Goal: Information Seeking & Learning: Compare options

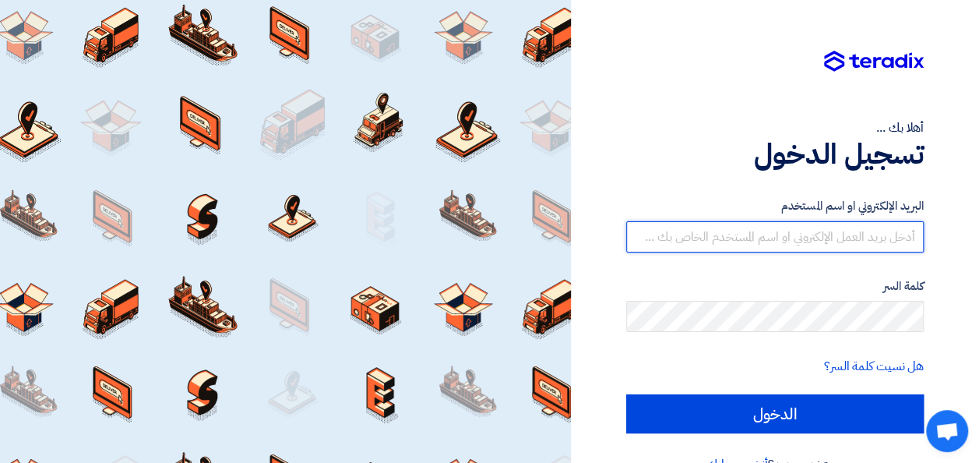
type input "[EMAIL_ADDRESS][DOMAIN_NAME]"
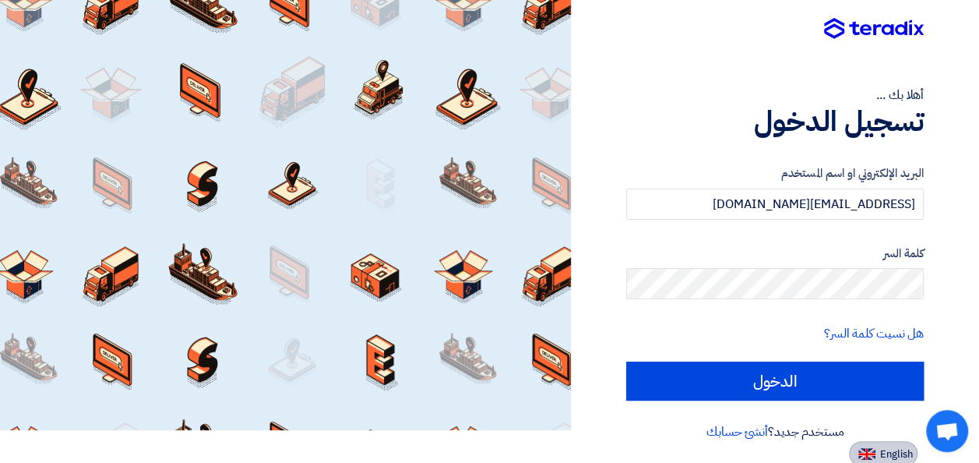
click at [873, 451] on img at bounding box center [866, 454] width 17 height 12
type input "Sign in"
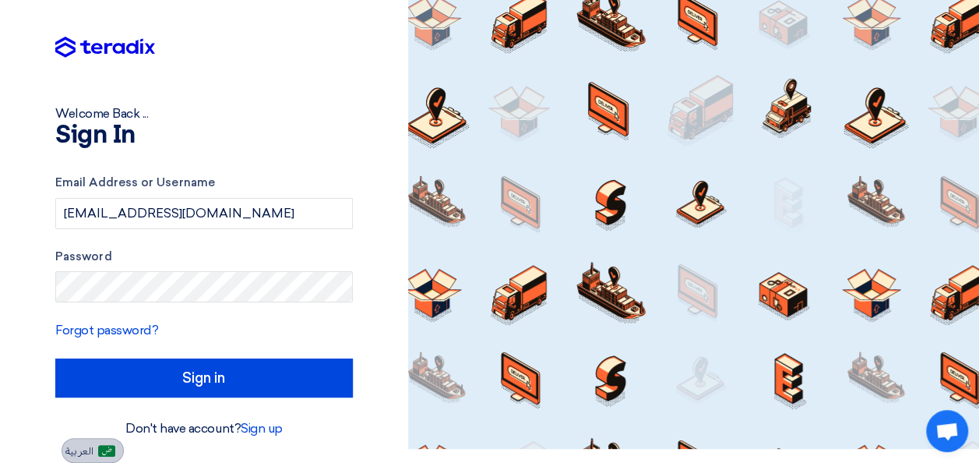
scroll to position [14, 0]
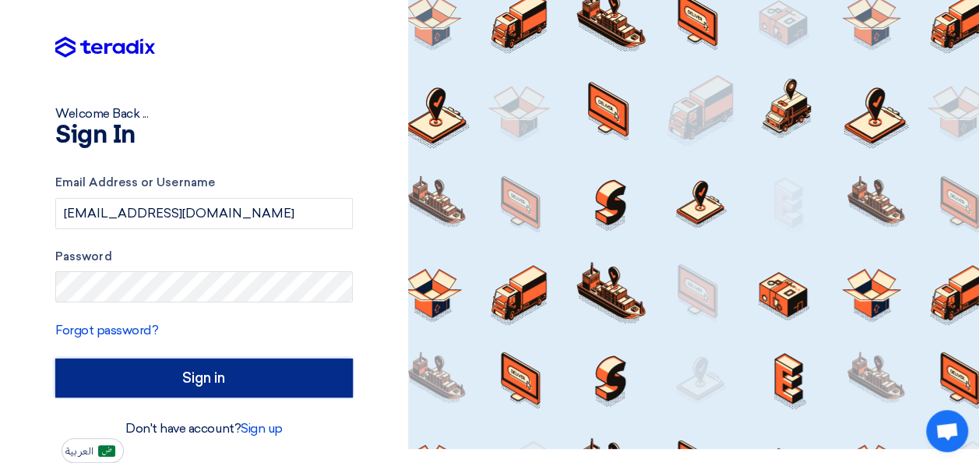
click at [237, 364] on input "Sign in" at bounding box center [204, 377] width 298 height 39
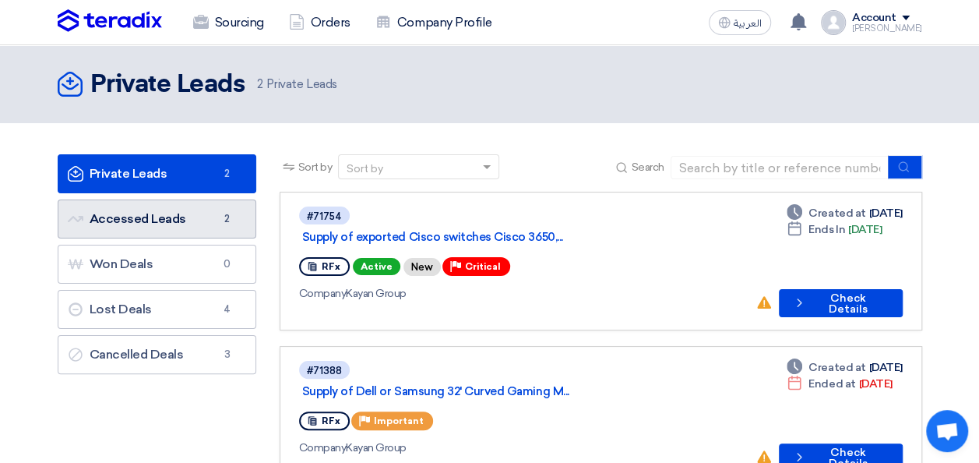
click at [142, 227] on link "Accessed Leads Accessed Leads 2" at bounding box center [157, 218] width 199 height 39
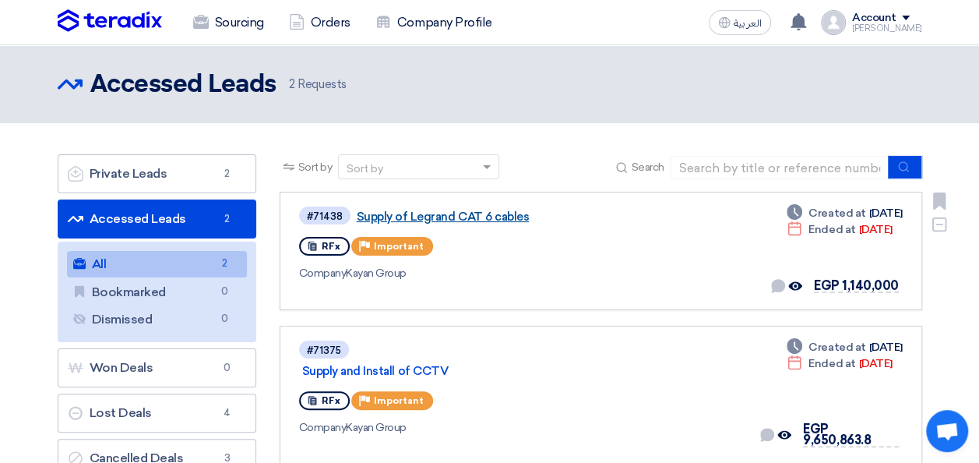
click at [467, 219] on link "Supply of Legrand CAT 6 cables" at bounding box center [551, 217] width 389 height 14
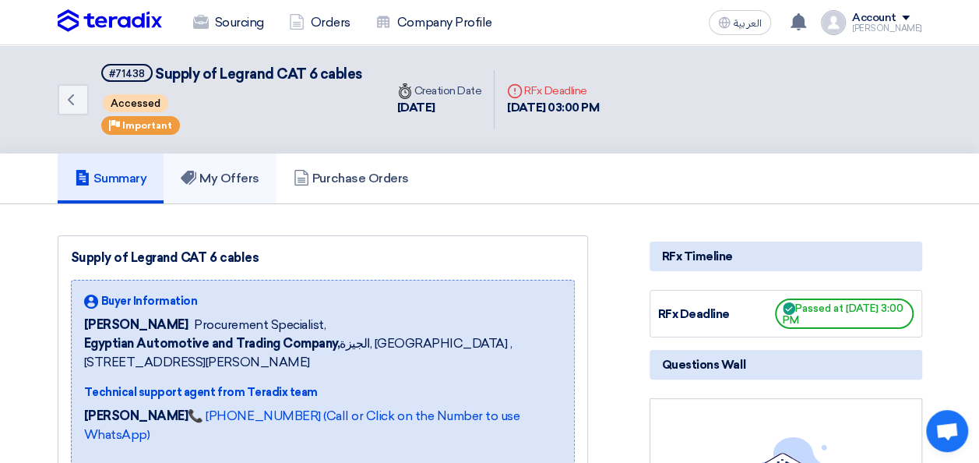
click at [196, 171] on use at bounding box center [189, 178] width 16 height 14
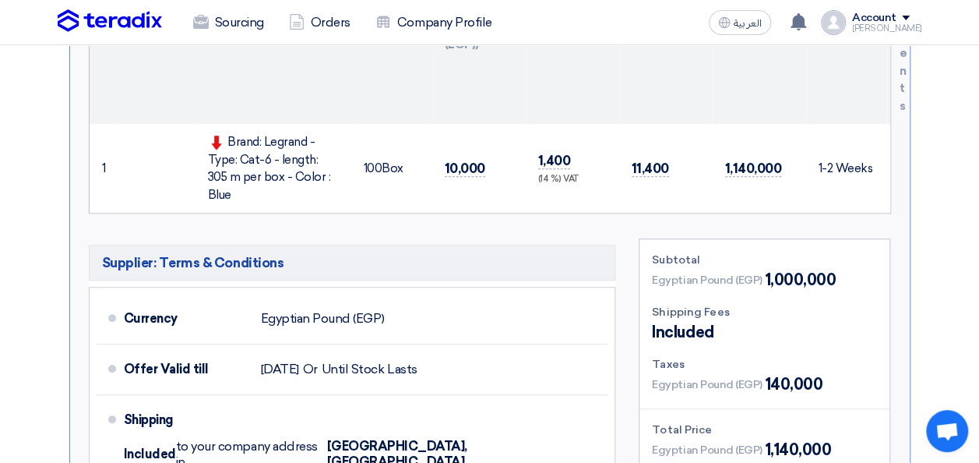
scroll to position [503, 0]
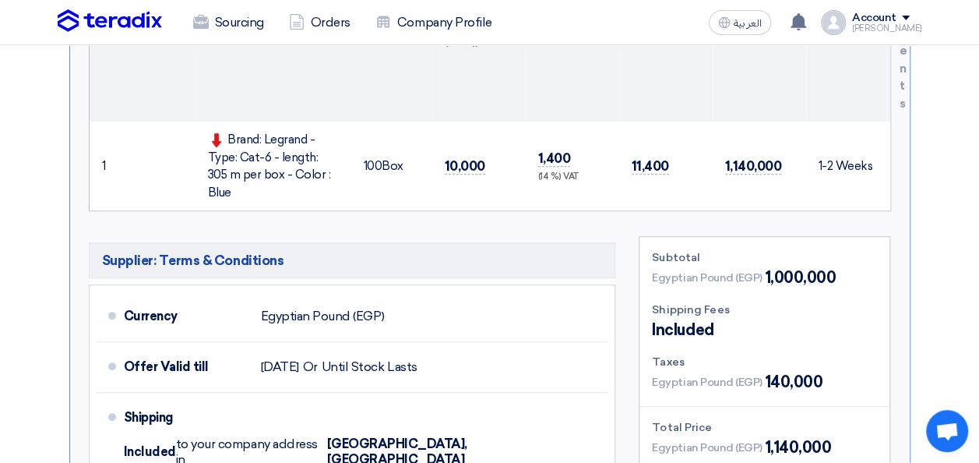
drag, startPoint x: 228, startPoint y: 134, endPoint x: 332, endPoint y: 172, distance: 110.4
click at [332, 172] on div "Brand: Legrand - Type: Cat-6 - length: 305 m per box - Color : Blue" at bounding box center [273, 166] width 131 height 70
copy div "Brand: Legrand - Type: Cat-6 - length: 305 m per box - Color : Blue"
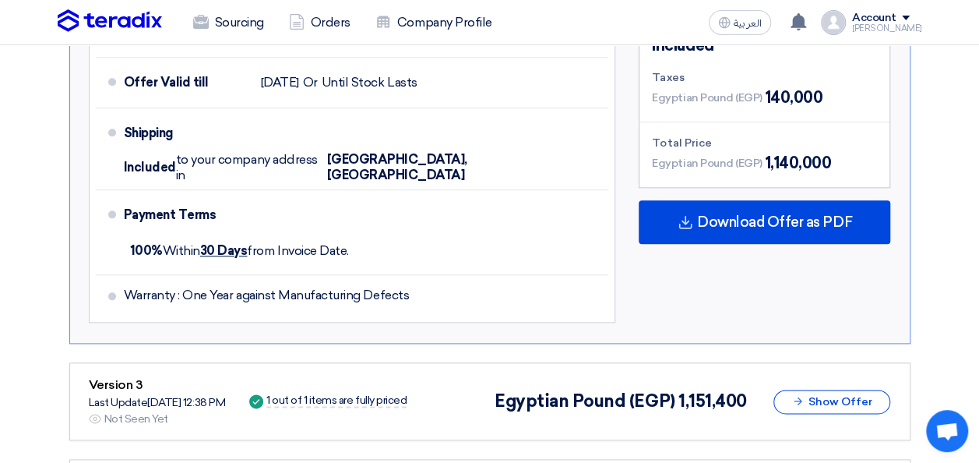
scroll to position [780, 0]
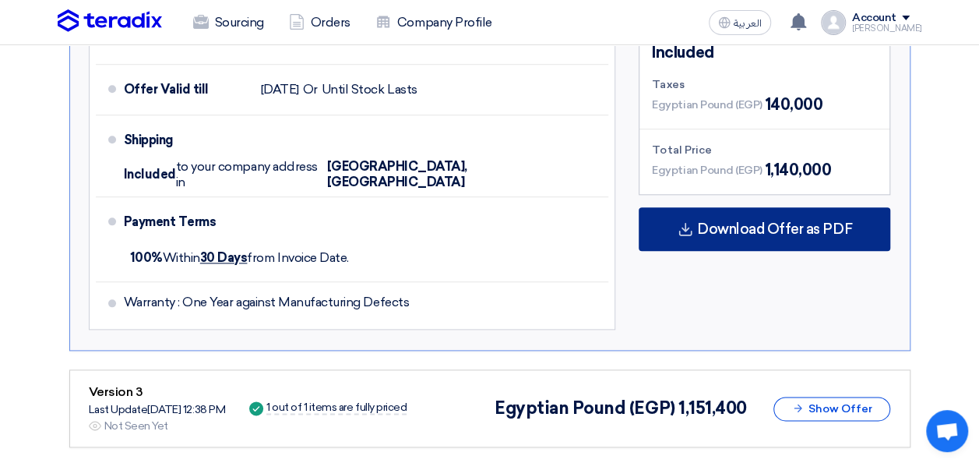
click at [749, 220] on div "Download Offer as PDF" at bounding box center [765, 229] width 252 height 44
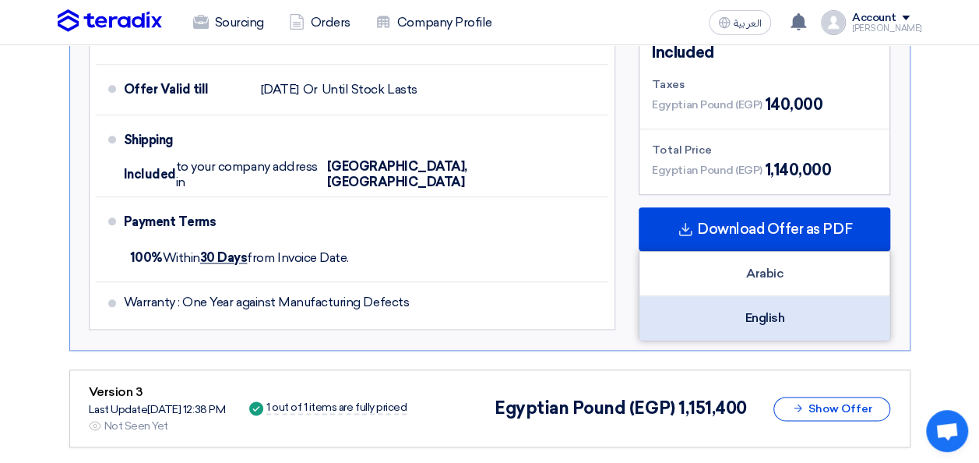
click at [745, 296] on div "English" at bounding box center [764, 318] width 250 height 44
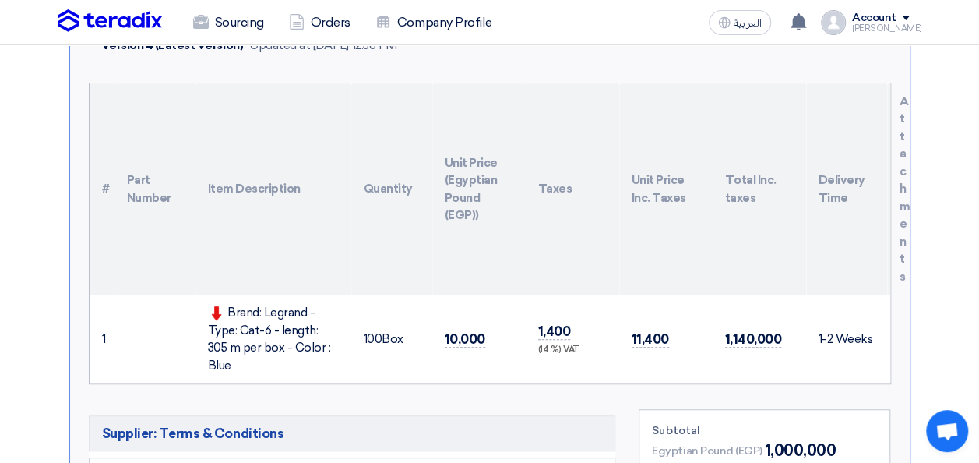
scroll to position [333, 0]
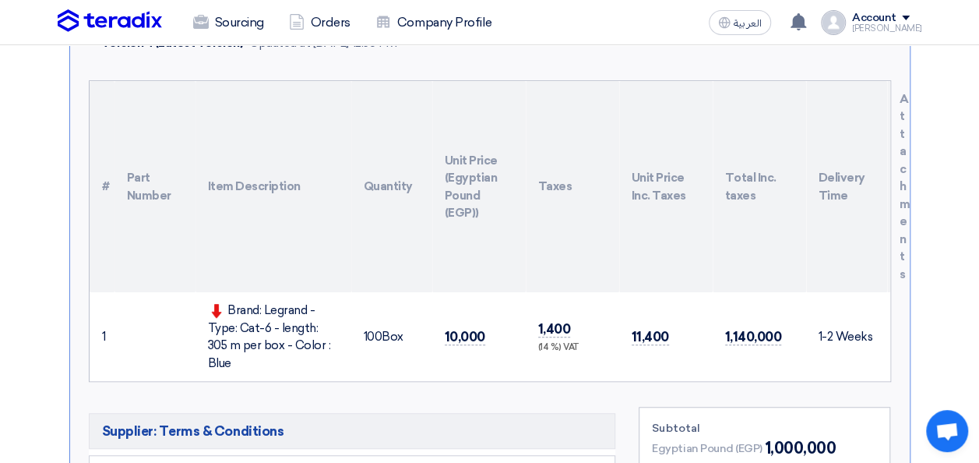
click at [468, 350] on td "10,000" at bounding box center [478, 336] width 93 height 89
click at [498, 344] on td "10,000" at bounding box center [478, 336] width 93 height 89
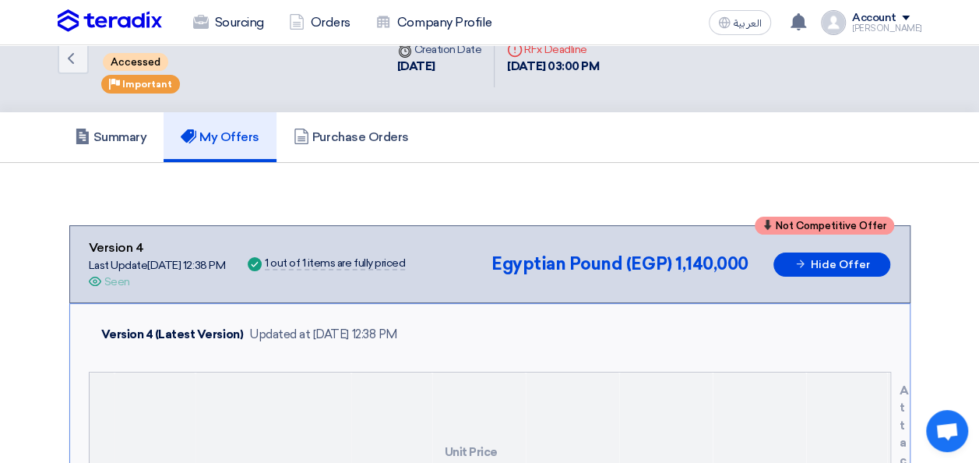
scroll to position [0, 0]
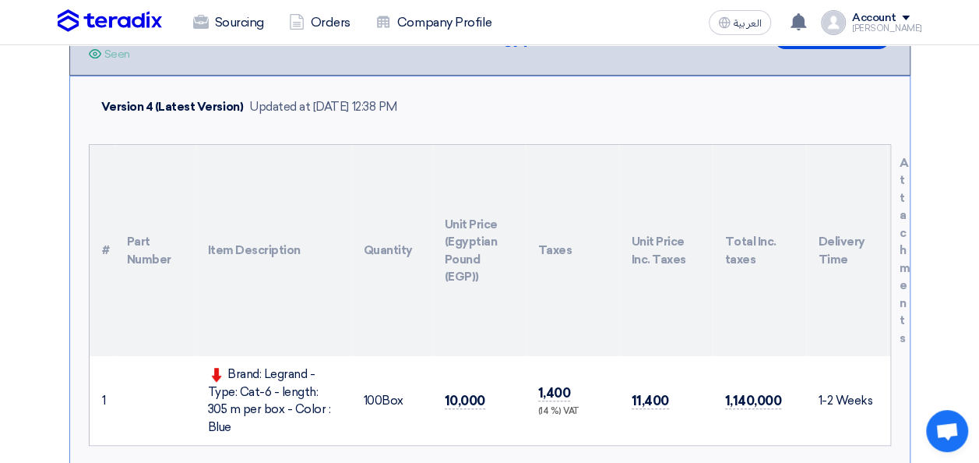
scroll to position [299, 0]
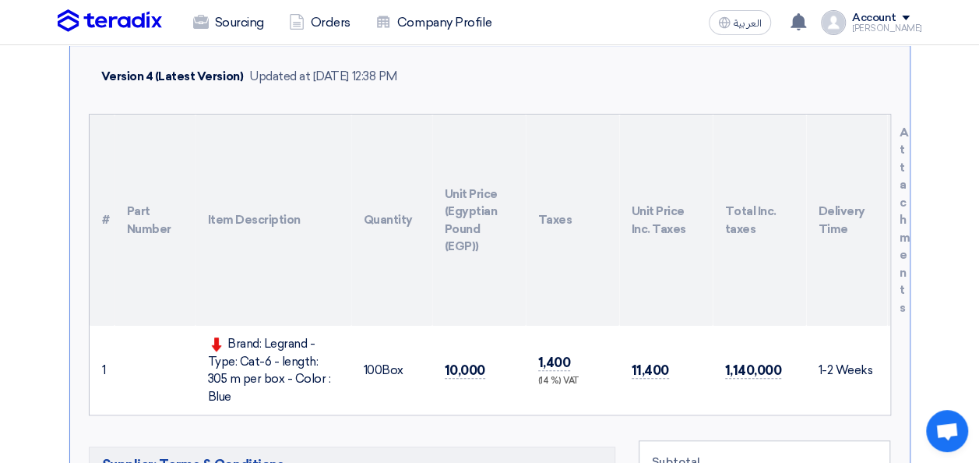
click at [283, 350] on div "Brand: Legrand - Type: Cat-6 - length: 305 m per box - Color : Blue" at bounding box center [273, 370] width 131 height 70
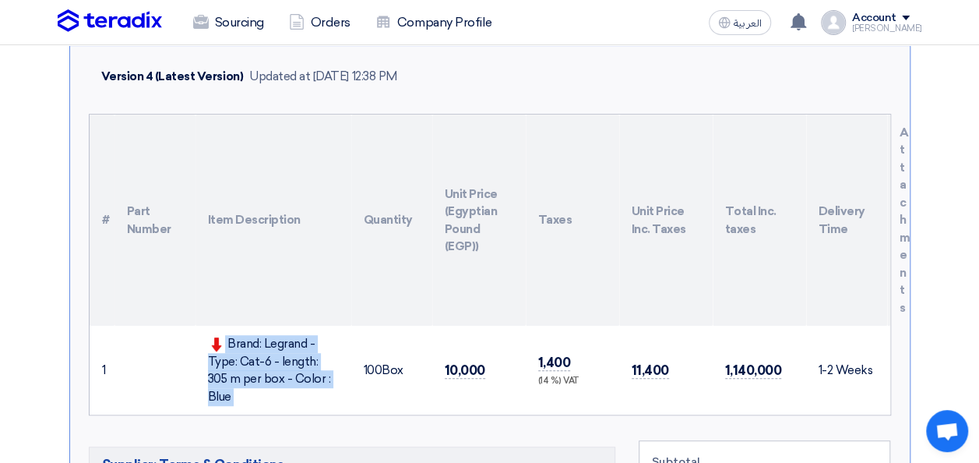
click at [283, 350] on div "Brand: Legrand - Type: Cat-6 - length: 305 m per box - Color : Blue" at bounding box center [273, 370] width 131 height 70
drag, startPoint x: 283, startPoint y: 350, endPoint x: 289, endPoint y: 343, distance: 10.0
click at [289, 343] on div "Brand: Legrand - Type: Cat-6 - length: 305 m per box - Color : Blue" at bounding box center [273, 370] width 131 height 70
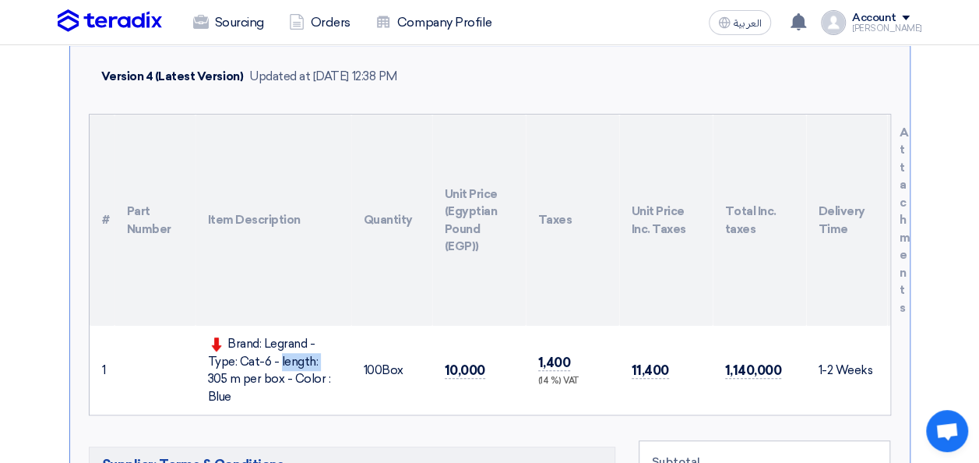
click at [289, 343] on div "Brand: Legrand - Type: Cat-6 - length: 305 m per box - Color : Blue" at bounding box center [273, 370] width 131 height 70
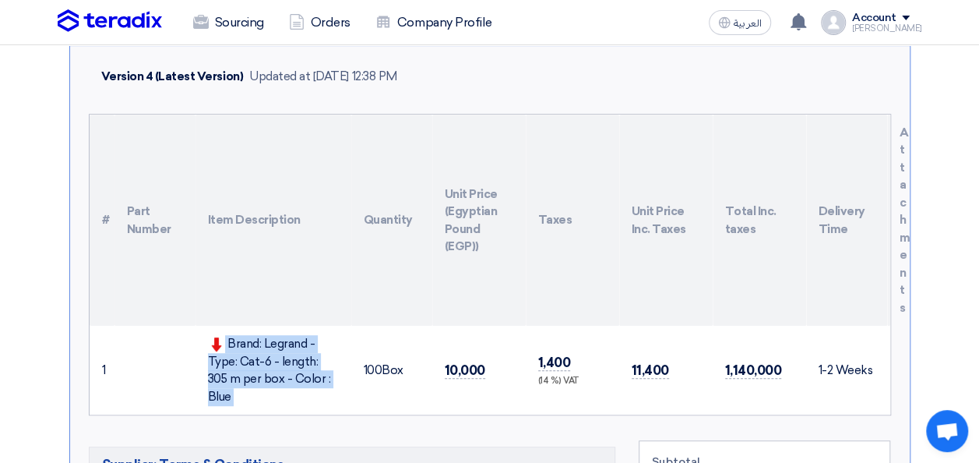
click at [289, 343] on div "Brand: Legrand - Type: Cat-6 - length: 305 m per box - Color : Blue" at bounding box center [273, 370] width 131 height 70
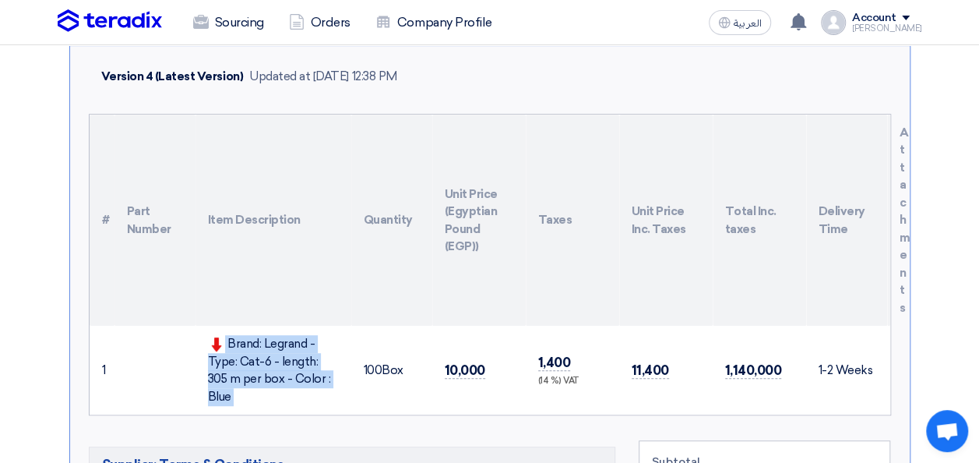
drag, startPoint x: 289, startPoint y: 343, endPoint x: 283, endPoint y: 372, distance: 30.2
click at [283, 372] on div "Brand: Legrand - Type: Cat-6 - length: 305 m per box - Color : Blue" at bounding box center [273, 370] width 131 height 70
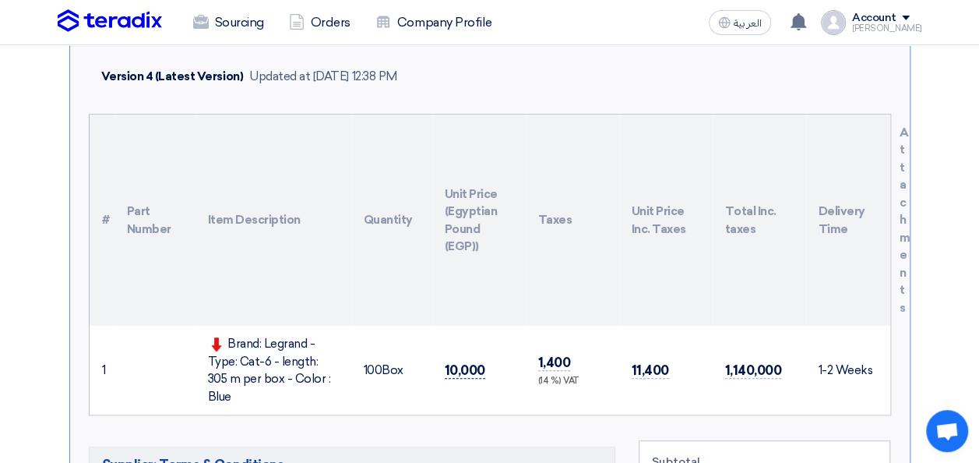
click at [456, 362] on span "10,000" at bounding box center [465, 370] width 40 height 16
click at [296, 361] on div "Brand: Legrand - Type: Cat-6 - length: 305 m per box - Color : Blue" at bounding box center [273, 370] width 131 height 70
click at [283, 363] on div "Brand: Legrand - Type: Cat-6 - length: 305 m per box - Color : Blue" at bounding box center [273, 370] width 131 height 70
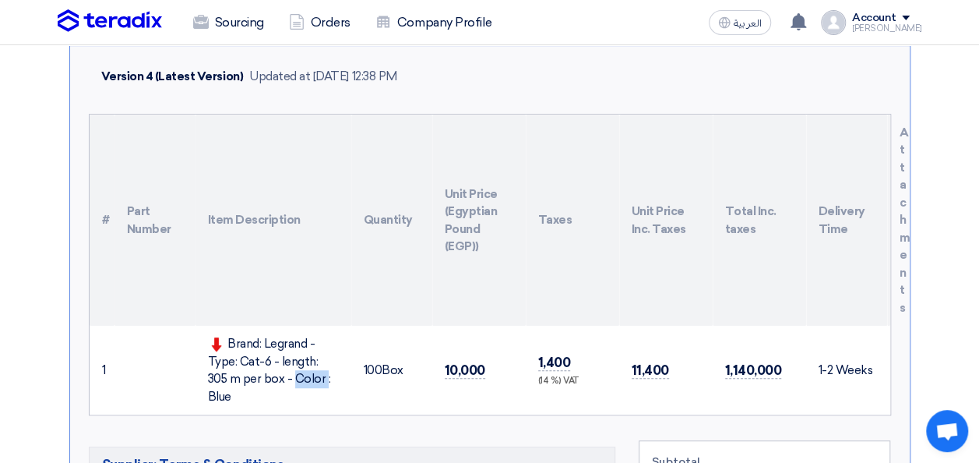
click at [283, 363] on div "Brand: Legrand - Type: Cat-6 - length: 305 m per box - Color : Blue" at bounding box center [273, 370] width 131 height 70
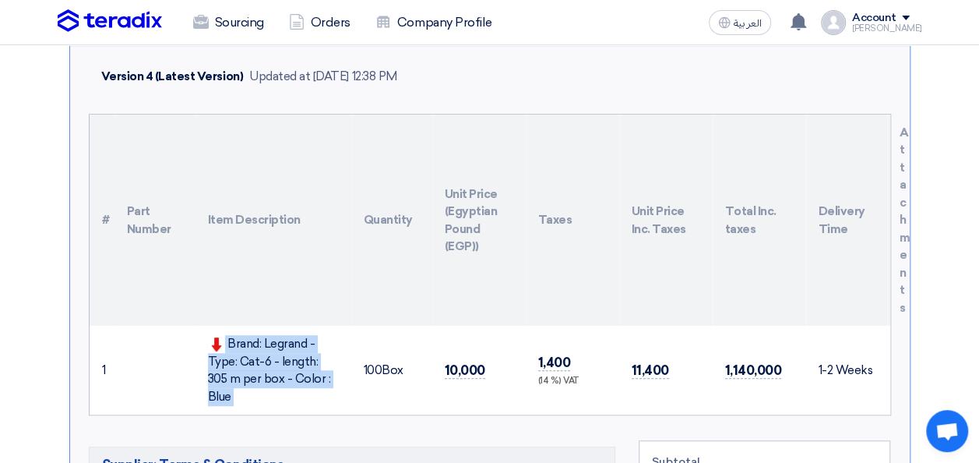
click at [283, 363] on div "Brand: Legrand - Type: Cat-6 - length: 305 m per box - Color : Blue" at bounding box center [273, 370] width 131 height 70
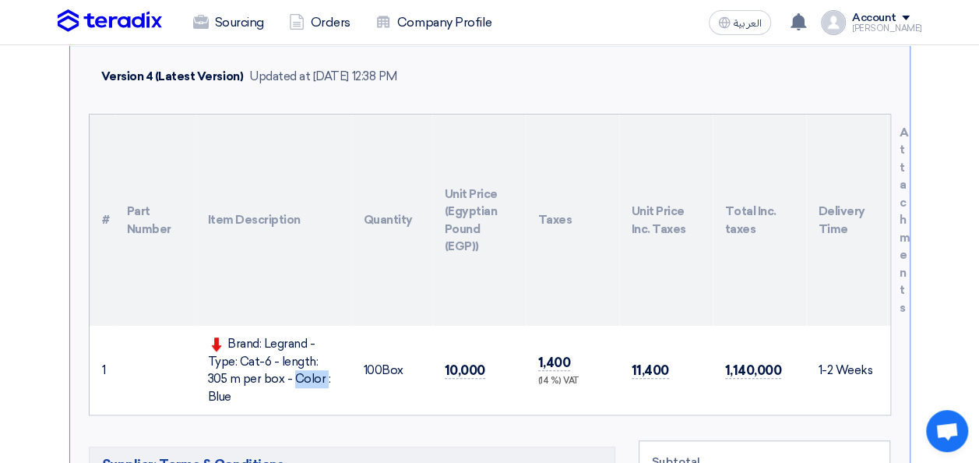
click at [283, 363] on div "Brand: Legrand - Type: Cat-6 - length: 305 m per box - Color : Blue" at bounding box center [273, 370] width 131 height 70
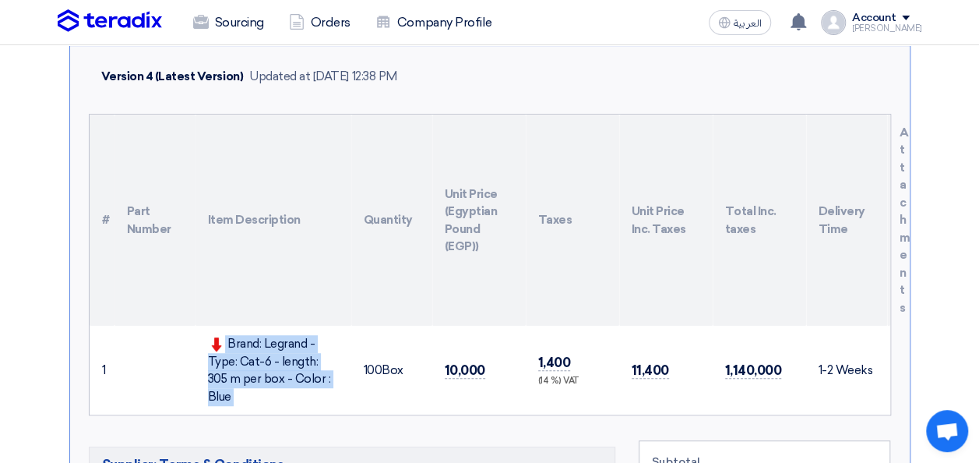
click at [283, 363] on div "Brand: Legrand - Type: Cat-6 - length: 305 m per box - Color : Blue" at bounding box center [273, 370] width 131 height 70
click at [241, 339] on div "Brand: Legrand - Type: Cat-6 - length: 305 m per box - Color : Blue" at bounding box center [273, 370] width 131 height 70
drag, startPoint x: 228, startPoint y: 339, endPoint x: 331, endPoint y: 369, distance: 107.2
click at [331, 369] on div "Brand: Legrand - Type: Cat-6 - length: 305 m per box - Color : Blue" at bounding box center [273, 370] width 131 height 70
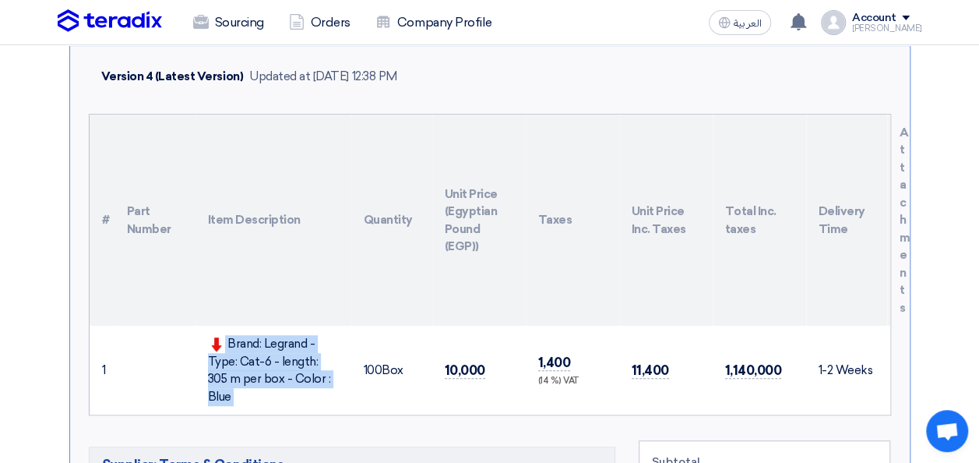
copy div "Brand: Legrand - Type: Cat-6 - length: 305 m per box - Color : Blue"
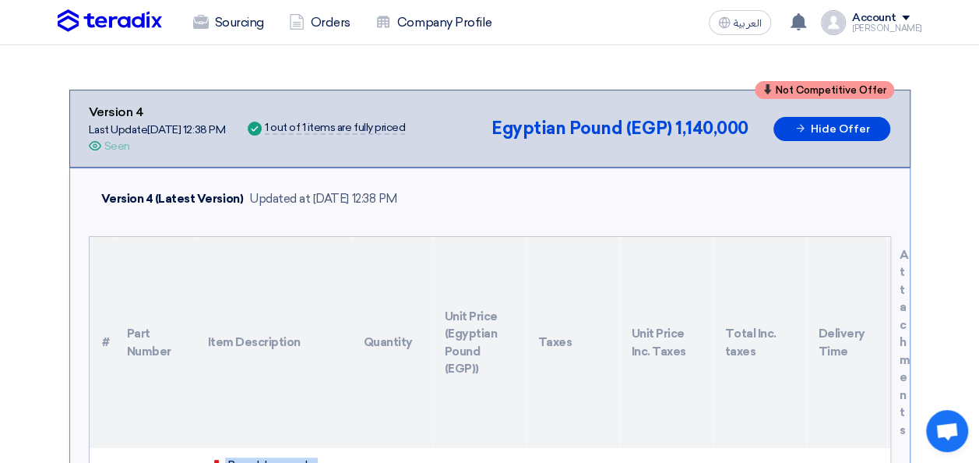
scroll to position [157, 0]
